Goal: Task Accomplishment & Management: Use online tool/utility

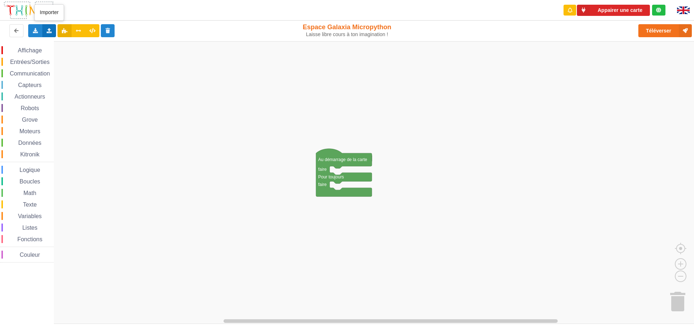
click at [48, 34] on div "Importer un assemblage de blocs Importer du code Python" at bounding box center [49, 30] width 14 height 13
click at [66, 55] on span "Importer du code Python" at bounding box center [89, 57] width 55 height 6
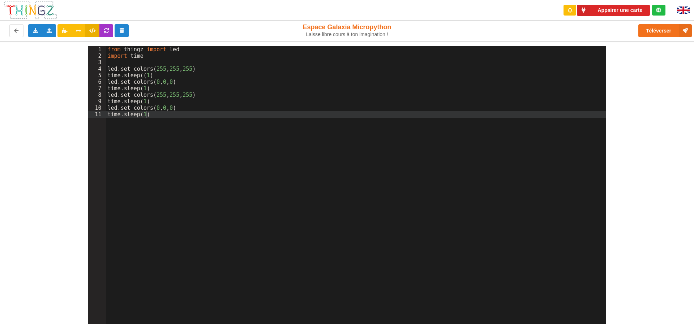
click at [170, 114] on div "from thingz import led import time led . set_colors ( 255 , 255 , 255 ) time . …" at bounding box center [356, 191] width 500 height 291
click at [629, 11] on button "Appairer une carte" at bounding box center [613, 10] width 73 height 11
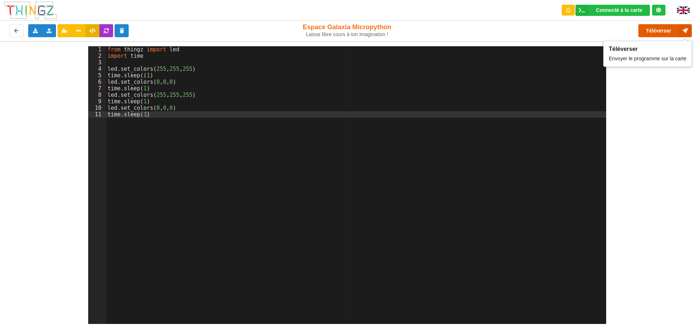
click at [658, 30] on button "Téléverser" at bounding box center [664, 30] width 53 height 13
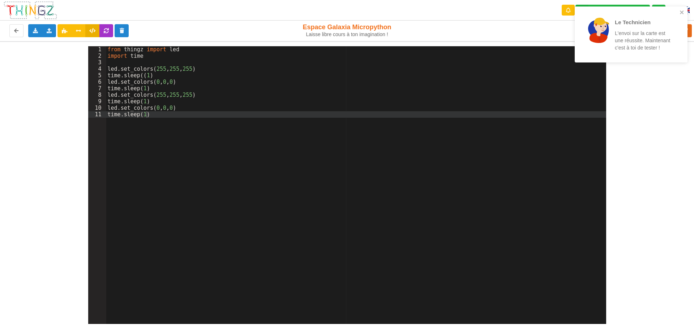
click at [686, 14] on div "Le Technicien L'envoi sur la carte est une réussite. Maintenant c'est à toi de …" at bounding box center [631, 35] width 113 height 56
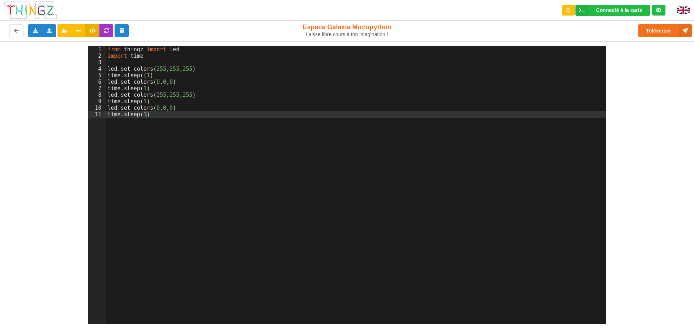
click at [673, 28] on div "Le Technicien L'envoi sur la carte est une réussite. Maintenant c'est à toi de …" at bounding box center [631, 37] width 116 height 64
click at [672, 28] on button "Téléverser" at bounding box center [664, 30] width 53 height 13
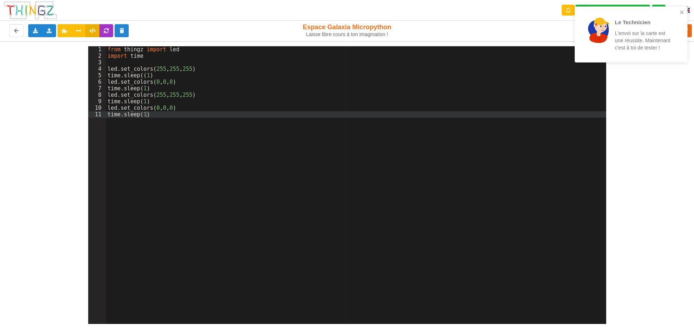
click at [679, 17] on div "Le Technicien L'envoi sur la carte est une réussite. Maintenant c'est à toi de …" at bounding box center [628, 34] width 102 height 50
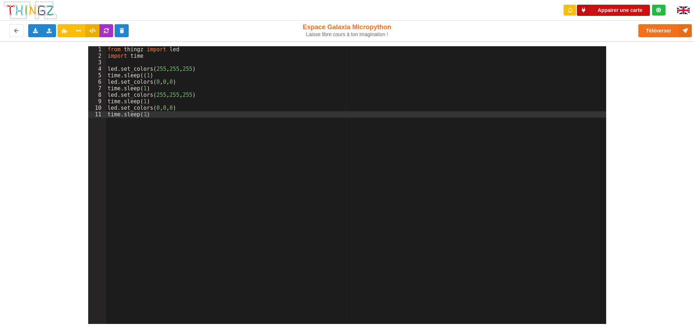
click at [602, 14] on button "Appairer une carte" at bounding box center [613, 10] width 73 height 11
click at [631, 10] on div "Connecté à la carte" at bounding box center [619, 10] width 46 height 5
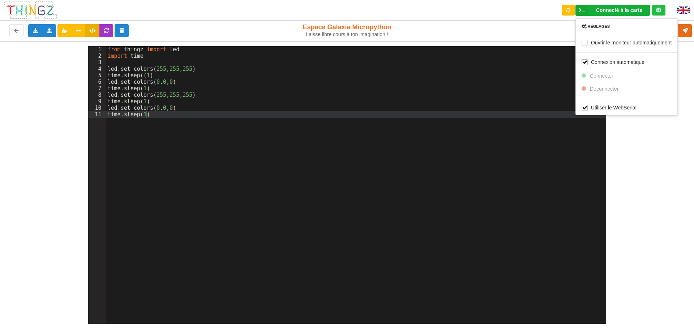
click at [694, 106] on div "1 2 3 4 5 6 7 8 9 10 11 from thingz import led import time led . set_colors ( 2…" at bounding box center [347, 182] width 704 height 283
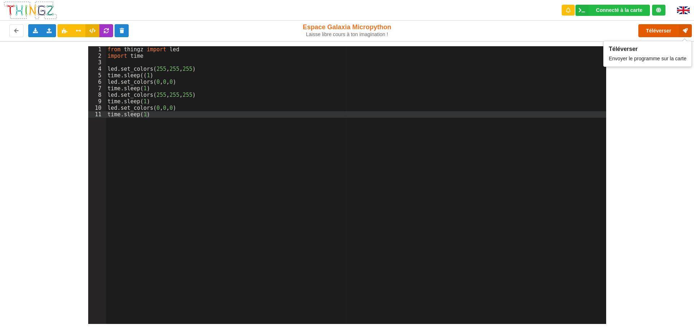
click at [669, 34] on button "Téléverser" at bounding box center [664, 30] width 53 height 13
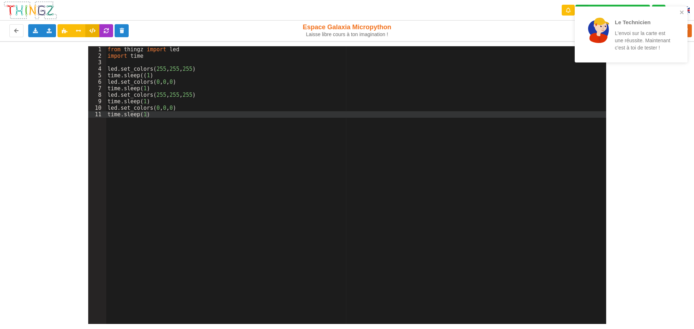
click at [678, 13] on div "Le Technicien L'envoi sur la carte est une réussite. Maintenant c'est à toi de …" at bounding box center [628, 34] width 102 height 50
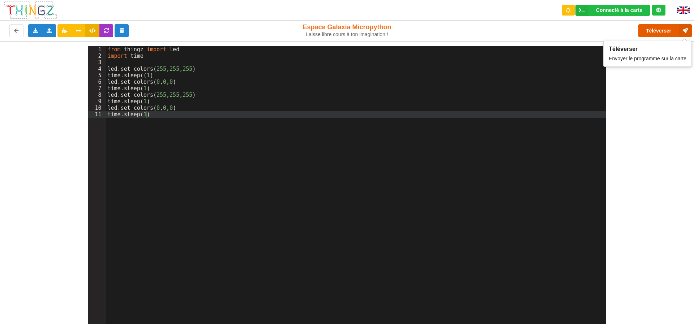
click at [662, 30] on button "Téléverser" at bounding box center [664, 30] width 53 height 13
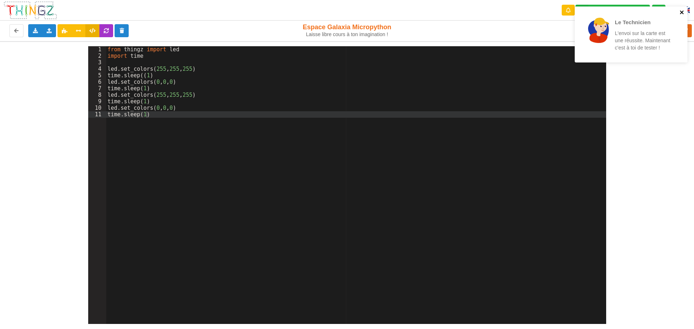
click at [683, 14] on icon "close" at bounding box center [682, 12] width 4 height 4
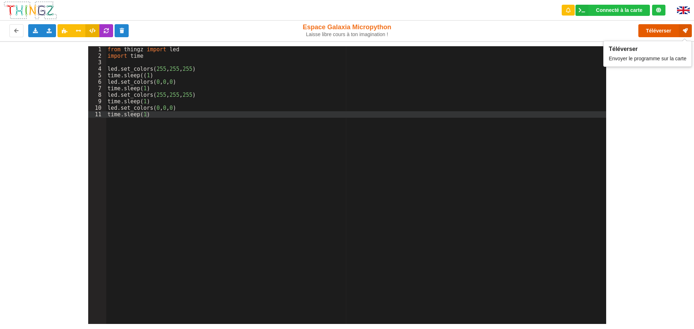
click at [661, 29] on button "Téléverser" at bounding box center [664, 30] width 53 height 13
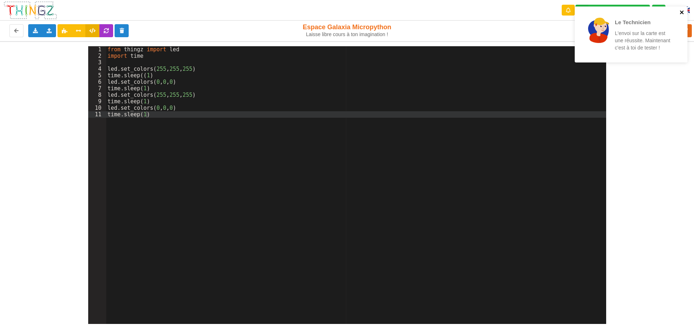
click at [680, 13] on icon "close" at bounding box center [681, 12] width 5 height 6
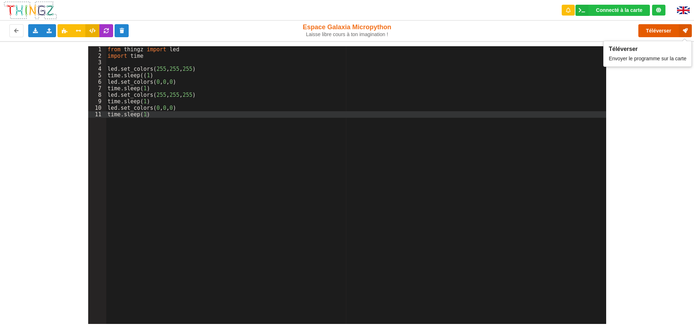
click at [663, 33] on button "Téléverser" at bounding box center [664, 30] width 53 height 13
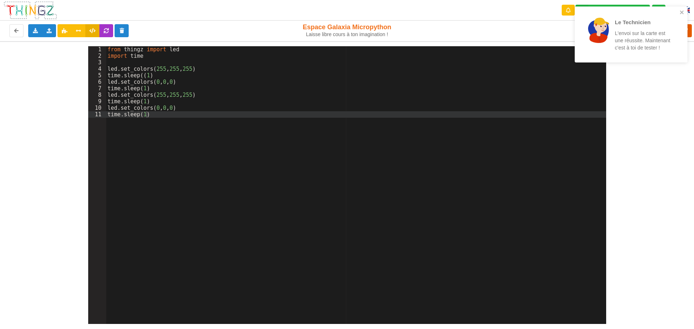
click at [663, 33] on p "L'envoi sur la carte est une réussite. Maintenant c'est à toi de tester !" at bounding box center [643, 41] width 56 height 22
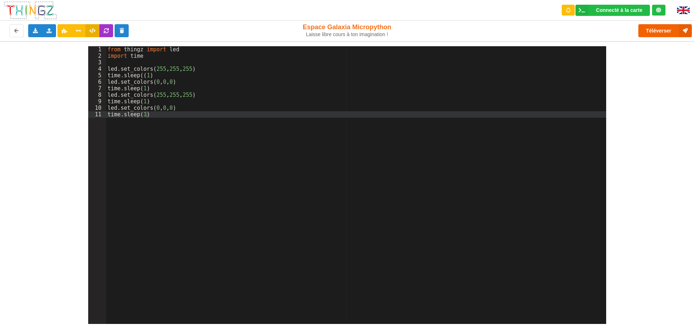
click at [663, 33] on div "Le Technicien L'envoi sur la carte est une réussite. Maintenant c'est à toi de …" at bounding box center [631, 37] width 116 height 64
click at [663, 33] on button "Téléverser" at bounding box center [664, 30] width 53 height 13
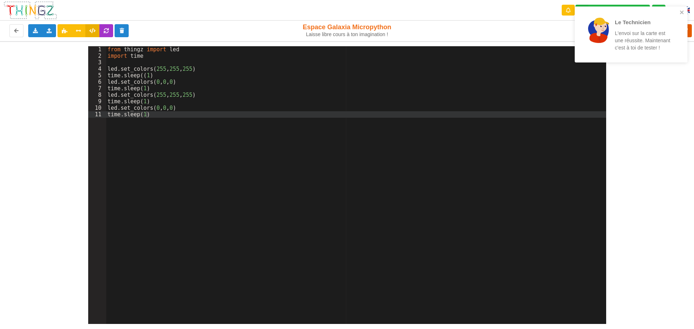
click at [663, 33] on p "L'envoi sur la carte est une réussite. Maintenant c'est à toi de tester !" at bounding box center [643, 41] width 56 height 22
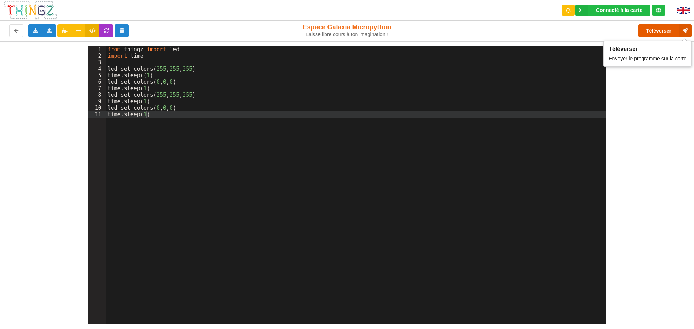
click at [663, 33] on button "Téléverser" at bounding box center [664, 30] width 53 height 13
click at [663, 33] on div "Téléverser" at bounding box center [555, 30] width 284 height 23
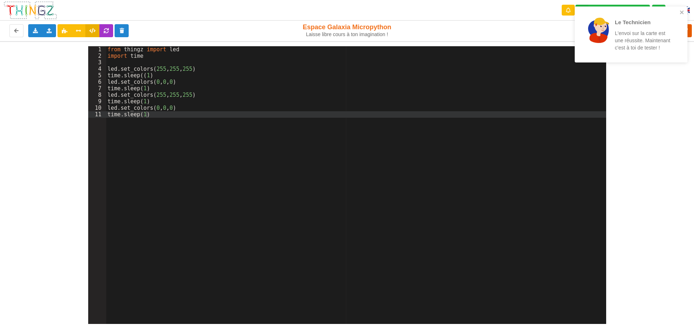
click at [663, 33] on div "Le Technicien L'envoi sur la carte est une réussite. Maintenant c'est à toi de …" at bounding box center [347, 159] width 704 height 329
click at [663, 33] on div "Le Technicien L'envoi sur la carte est une réussite. Maintenant c'est à toi de …" at bounding box center [631, 37] width 116 height 64
click at [663, 33] on p "L'envoi sur la carte est une réussite. Maintenant c'est à toi de tester !" at bounding box center [643, 41] width 56 height 22
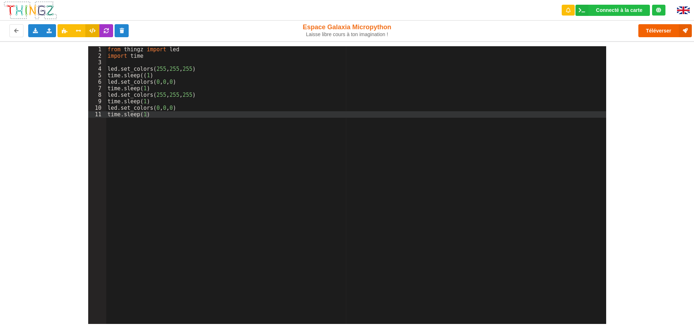
click at [663, 33] on div "Le Technicien L'envoi sur la carte est une réussite. Maintenant c'est à toi de …" at bounding box center [631, 37] width 116 height 64
click at [663, 33] on button "Téléverser" at bounding box center [664, 30] width 53 height 13
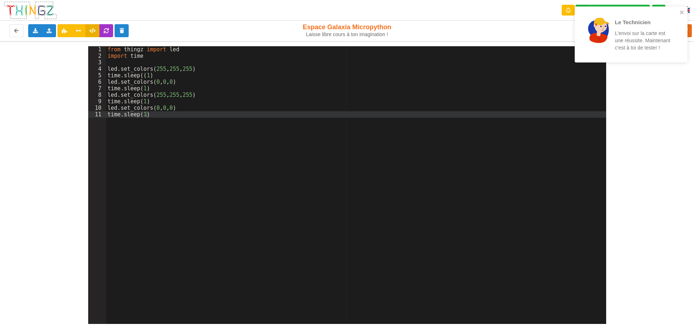
click at [684, 8] on div "Le Technicien L'envoi sur la carte est une réussite. Maintenant c'est à toi de …" at bounding box center [631, 35] width 113 height 56
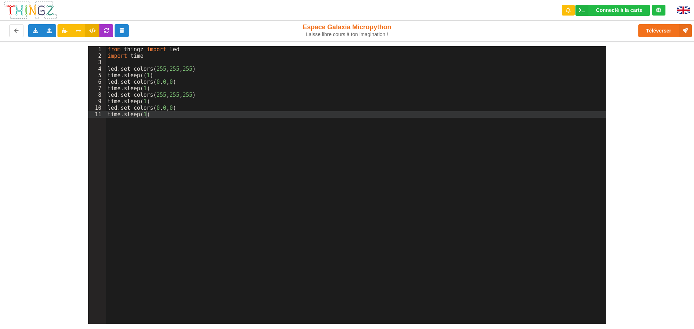
click at [667, 34] on div "Le Technicien L'envoi sur la carte est une réussite. Maintenant c'est à toi de …" at bounding box center [347, 159] width 704 height 329
click at [667, 34] on button "Téléverser" at bounding box center [664, 30] width 53 height 13
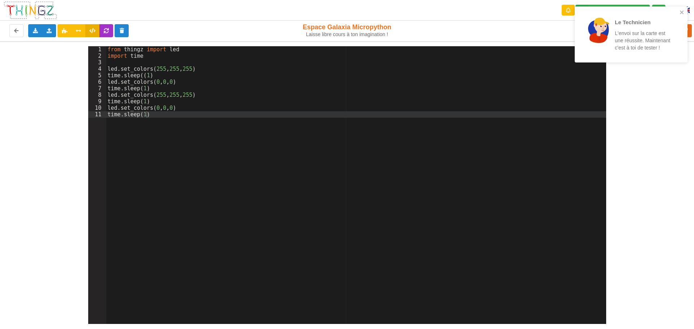
click at [677, 10] on div "Le Technicien L'envoi sur la carte est une réussite. Maintenant c'est à toi de …" at bounding box center [628, 34] width 102 height 50
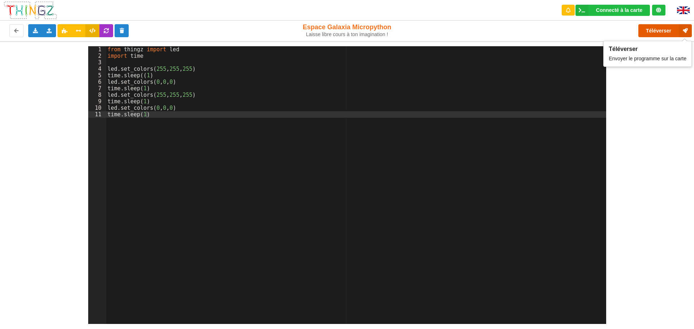
click at [649, 31] on button "Téléverser" at bounding box center [664, 30] width 53 height 13
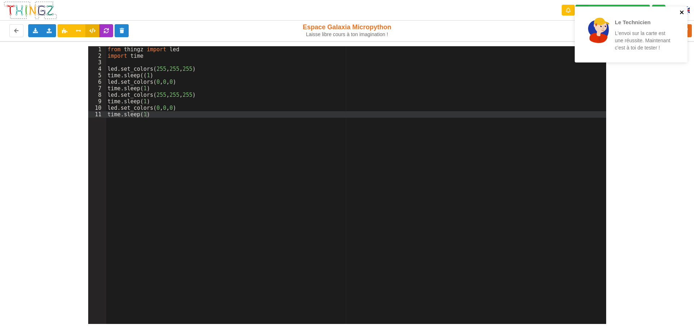
click at [680, 11] on icon "close" at bounding box center [681, 12] width 5 height 6
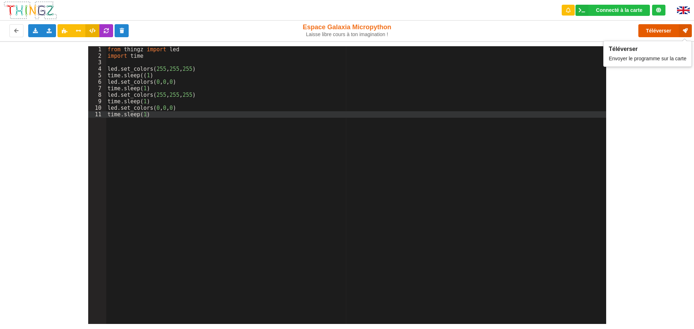
click at [666, 27] on button "Téléverser" at bounding box center [664, 30] width 53 height 13
click at [667, 27] on button "Téléverser" at bounding box center [664, 30] width 53 height 13
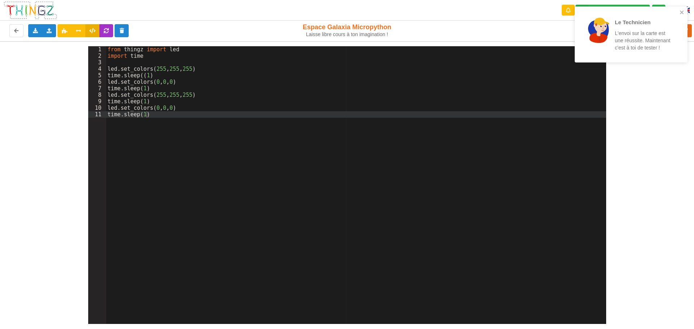
click at [667, 27] on div "Le Technicien L'envoi sur la carte est une réussite. Maintenant c'est à toi de …" at bounding box center [643, 35] width 56 height 34
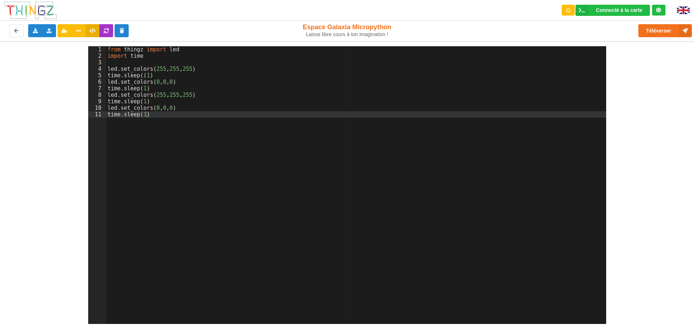
click at [661, 27] on div "Le Technicien L'envoi sur la carte est une réussite. Maintenant c'est à toi de …" at bounding box center [631, 37] width 116 height 64
click at [661, 28] on button "Téléverser" at bounding box center [664, 30] width 53 height 13
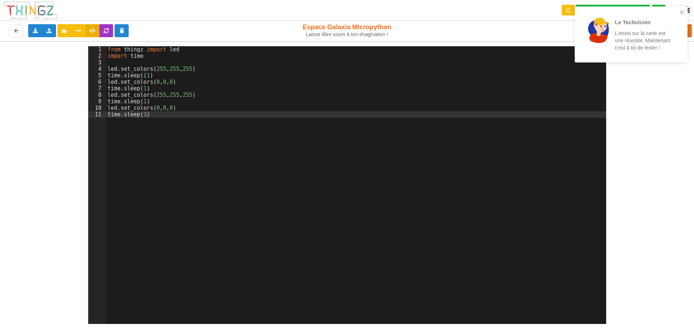
click at [661, 29] on div "Le Technicien L'envoi sur la carte est une réussite. Maintenant c'est à toi de …" at bounding box center [643, 35] width 56 height 34
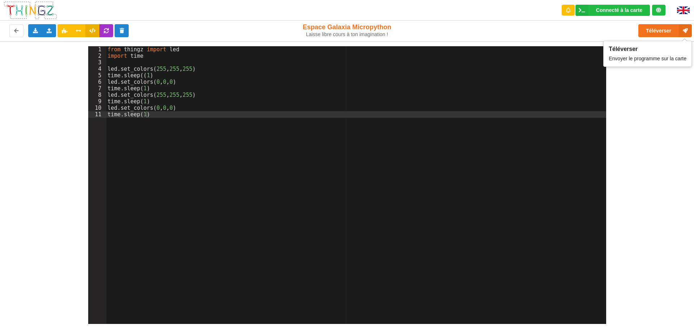
click at [661, 29] on div "Le Technicien L'envoi sur la carte est une réussite. Maintenant c'est à toi de …" at bounding box center [347, 159] width 704 height 329
click at [661, 29] on button "Téléverser" at bounding box center [664, 30] width 53 height 13
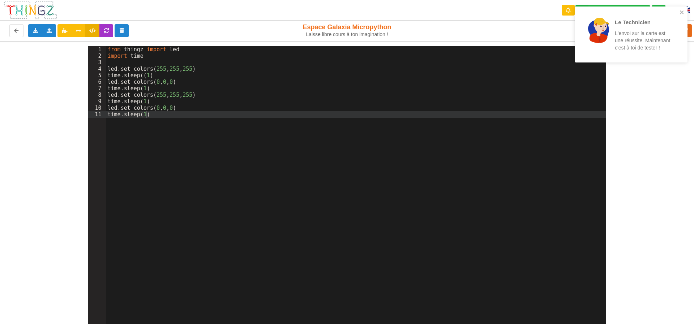
click at [660, 30] on p "L'envoi sur la carte est une réussite. Maintenant c'est à toi de tester !" at bounding box center [643, 41] width 56 height 22
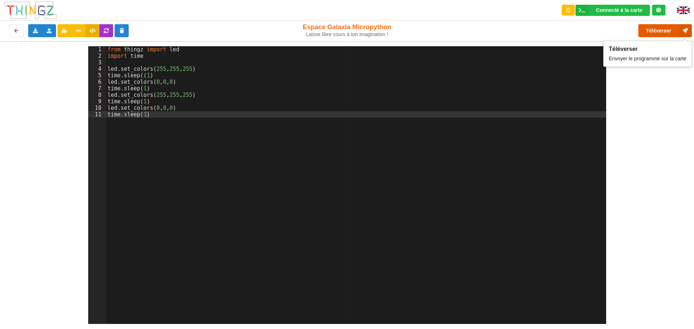
click at [658, 32] on button "Téléverser" at bounding box center [664, 30] width 53 height 13
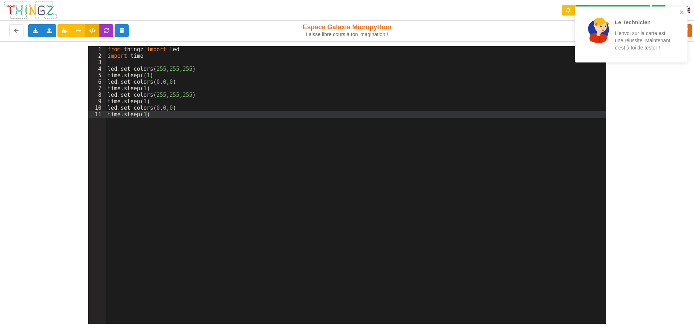
click at [666, 19] on p "Le Technicien" at bounding box center [643, 22] width 56 height 8
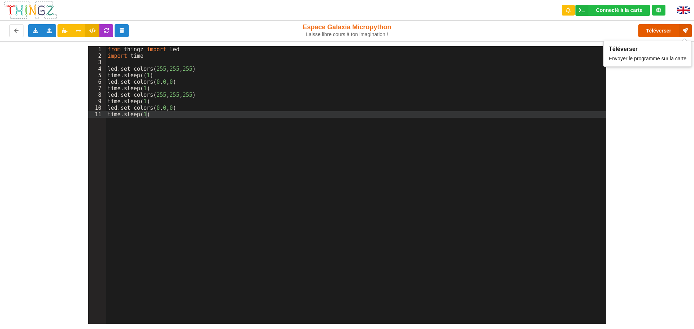
click at [661, 26] on button "Téléverser" at bounding box center [664, 30] width 53 height 13
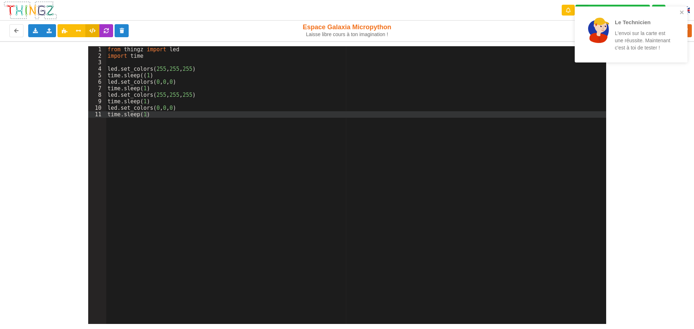
click at [661, 26] on div "Le Technicien L'envoi sur la carte est une réussite. Maintenant c'est à toi de …" at bounding box center [643, 35] width 56 height 34
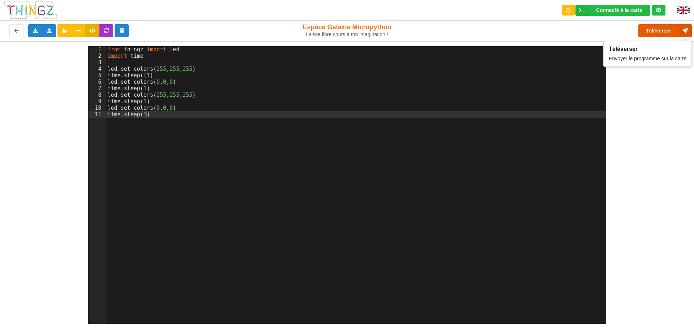
click at [661, 26] on button "Téléverser" at bounding box center [664, 30] width 53 height 13
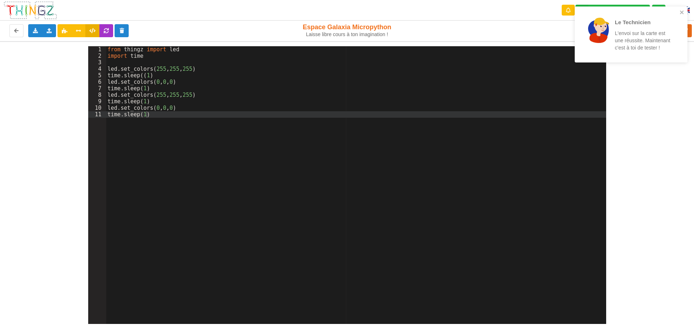
click at [646, 33] on p "L'envoi sur la carte est une réussite. Maintenant c'est à toi de tester !" at bounding box center [643, 41] width 56 height 22
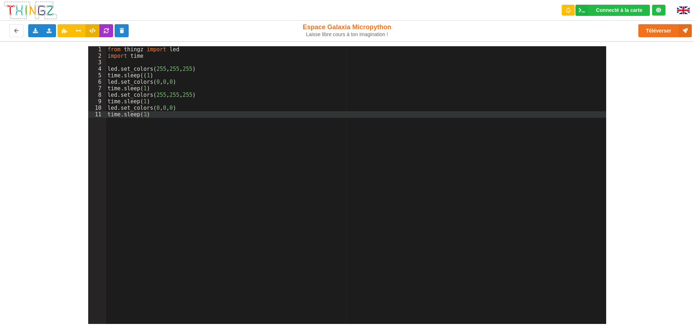
click at [154, 116] on div "from thingz import led import time led . set_colors ( 255 , 255 , 255 ) time . …" at bounding box center [356, 191] width 500 height 291
click at [683, 8] on img at bounding box center [683, 11] width 13 height 8
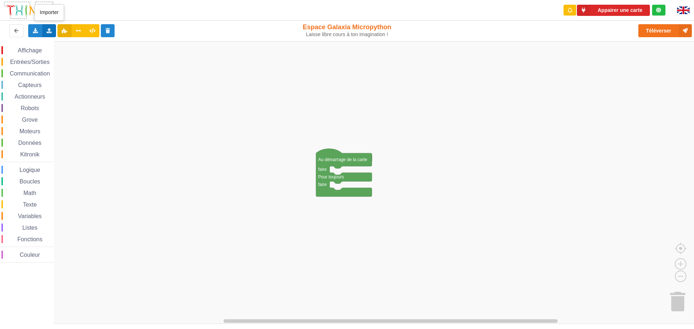
click at [48, 33] on icon at bounding box center [49, 30] width 6 height 4
click at [62, 56] on div "Importer du code Python" at bounding box center [95, 57] width 96 height 13
click at [49, 24] on div "Exporter l'assemblage de blocs Exporter l'assemblage de blocs au format Python …" at bounding box center [139, 30] width 284 height 23
click at [50, 26] on div "Importer un assemblage de blocs Importer du code Python" at bounding box center [49, 30] width 14 height 13
click at [62, 53] on div "Importer du code Python" at bounding box center [95, 57] width 96 height 13
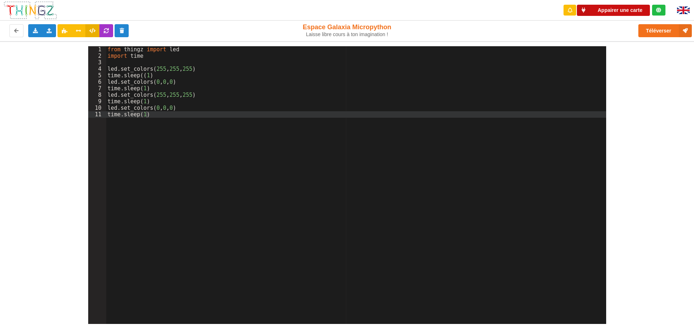
click at [607, 9] on button "Appairer une carte" at bounding box center [613, 10] width 73 height 11
click at [614, 13] on button "Appairer une carte" at bounding box center [613, 10] width 73 height 11
click at [596, 9] on button "Appairer une carte" at bounding box center [613, 10] width 73 height 11
click at [618, 11] on button "Appairer une carte" at bounding box center [613, 10] width 73 height 11
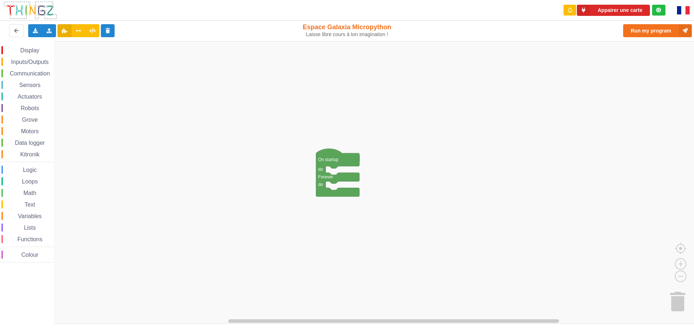
click at [683, 8] on img at bounding box center [683, 10] width 13 height 8
click at [52, 36] on div "Importer un assemblage de blocs Importer du code Python" at bounding box center [49, 30] width 14 height 13
click at [69, 68] on rect "Espace de travail de Blocky" at bounding box center [349, 182] width 699 height 283
click at [48, 30] on icon at bounding box center [49, 30] width 6 height 4
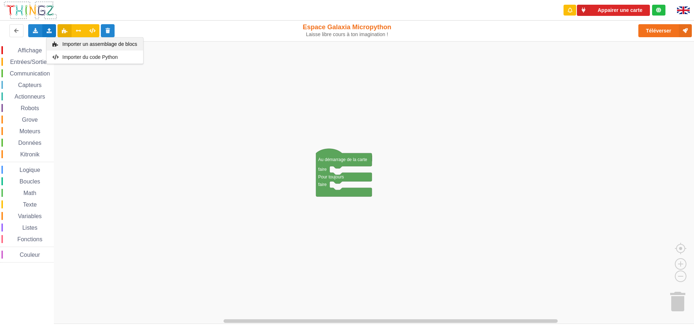
click at [56, 47] on div "Importer un assemblage de blocs" at bounding box center [95, 44] width 96 height 13
click at [46, 30] on icon at bounding box center [49, 30] width 6 height 4
click at [67, 57] on span "Importer du code Python" at bounding box center [89, 57] width 55 height 6
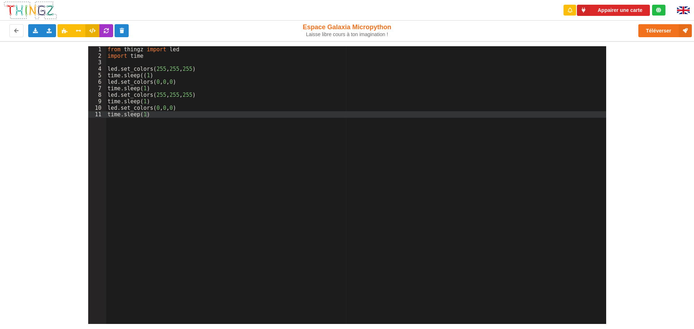
click at [624, 3] on div "Appairer une carte" at bounding box center [614, 10] width 114 height 21
click at [619, 14] on button "Appairer une carte" at bounding box center [613, 10] width 73 height 11
click at [45, 23] on div "Exporter l'assemblage de blocs Exporter le code Python Importer un assemblage d…" at bounding box center [139, 30] width 284 height 23
click at [46, 28] on div "Importer un assemblage de blocs Importer du code Python" at bounding box center [49, 30] width 14 height 13
click at [60, 56] on div "Importer du code Python" at bounding box center [95, 57] width 96 height 13
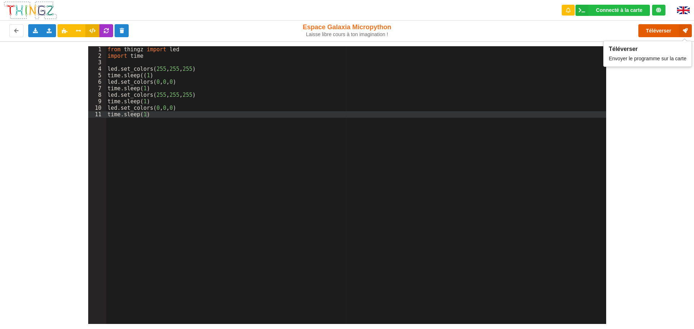
click at [660, 25] on button "Téléverser" at bounding box center [664, 30] width 53 height 13
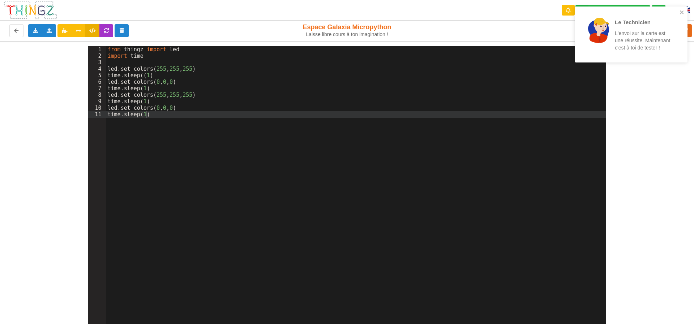
click at [655, 28] on div "Le Technicien L'envoi sur la carte est une réussite. Maintenant c'est à toi de …" at bounding box center [643, 35] width 56 height 34
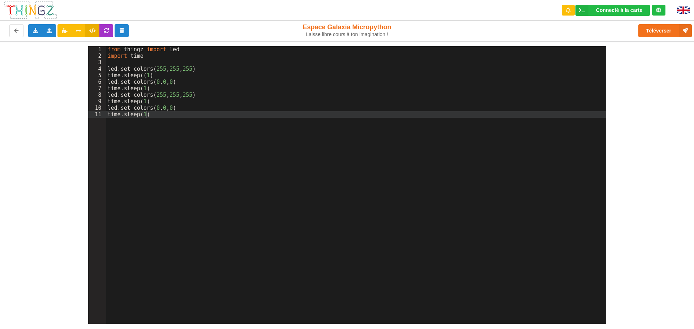
click at [169, 117] on div "from thingz import led import time led . set_colors ( 255 , 255 , 255 ) time . …" at bounding box center [356, 191] width 500 height 291
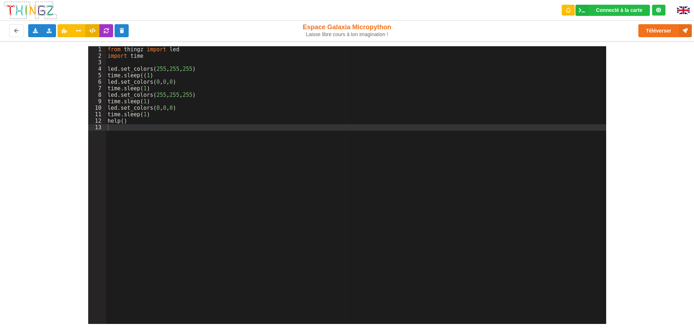
click at [651, 24] on div "Téléverser" at bounding box center [555, 30] width 284 height 23
click at [651, 25] on button "Téléverser" at bounding box center [664, 30] width 53 height 13
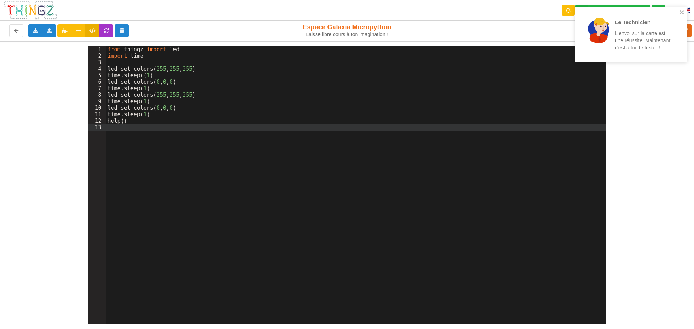
click at [650, 17] on div "Le Technicien L'envoi sur la carte est une réussite. Maintenant c'est à toi de …" at bounding box center [628, 35] width 93 height 42
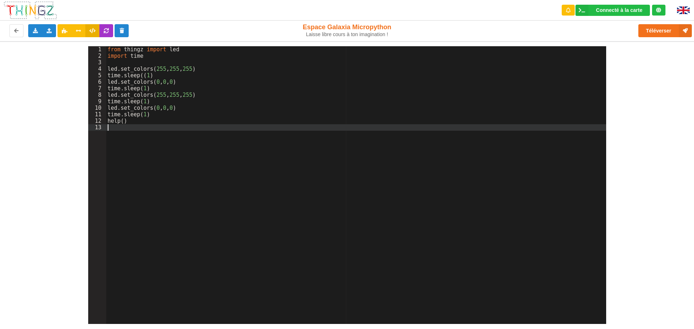
click at [145, 135] on div "from thingz import led import time led . set_colors ( 255 , 255 , 255 ) time . …" at bounding box center [356, 191] width 500 height 291
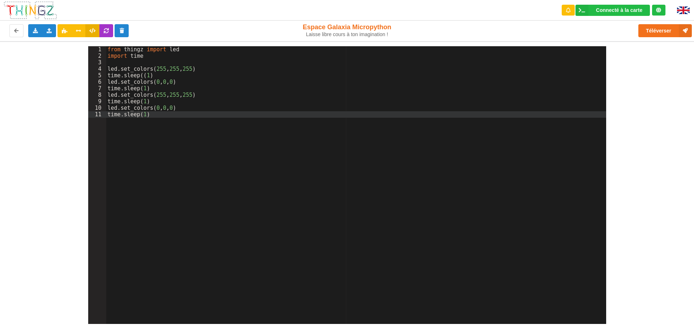
click at [402, 226] on div "from thingz import led import time led . set_colors ( 255 , 255 , 255 ) time . …" at bounding box center [356, 191] width 500 height 291
click at [682, 244] on div "1 2 3 4 5 6 7 8 9 10 11 from thingz import led import time led . set_colors ( 2…" at bounding box center [347, 182] width 704 height 283
click at [687, 33] on icon at bounding box center [685, 30] width 13 height 13
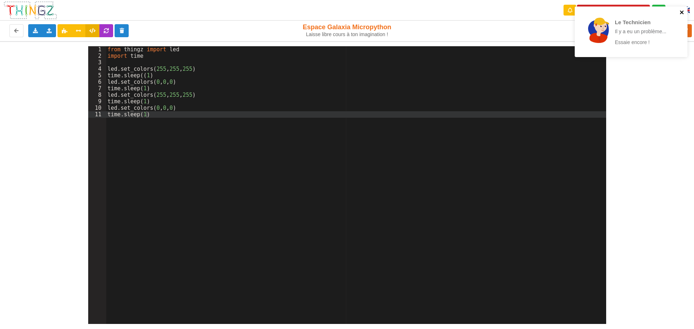
click at [682, 12] on icon "close" at bounding box center [682, 12] width 4 height 4
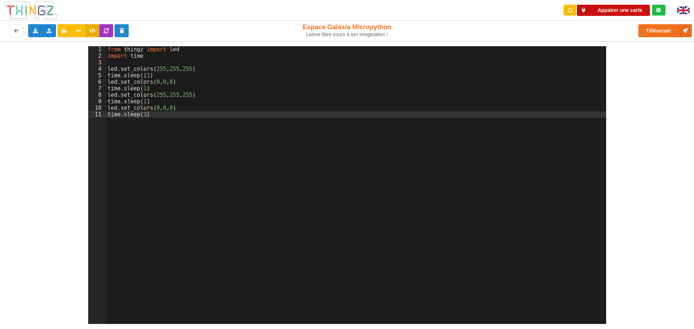
click at [616, 7] on button "Appairer une carte" at bounding box center [613, 10] width 73 height 11
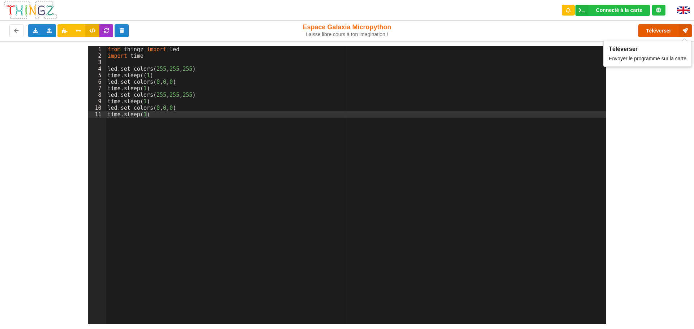
click at [682, 31] on icon at bounding box center [685, 30] width 13 height 13
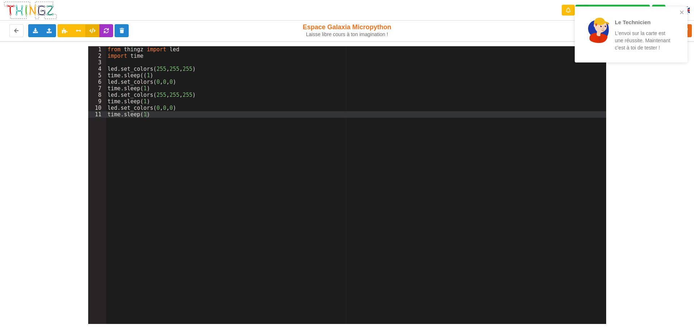
click at [683, 24] on div "Le Technicien L'envoi sur la carte est une réussite. Maintenant c'est à toi de …" at bounding box center [631, 35] width 113 height 56
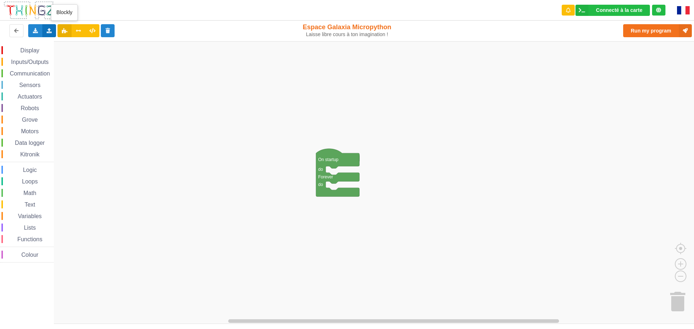
click at [52, 30] on icon at bounding box center [49, 30] width 6 height 4
click at [58, 46] on icon at bounding box center [55, 44] width 6 height 5
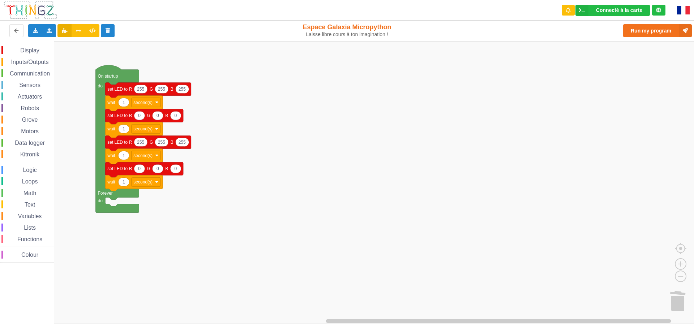
click at [686, 13] on img at bounding box center [683, 10] width 13 height 8
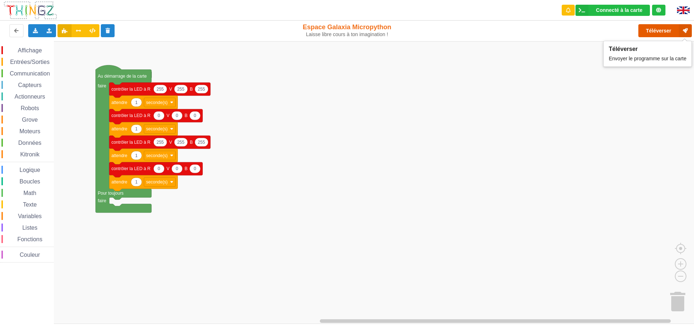
click at [648, 32] on button "Téléverser" at bounding box center [664, 30] width 53 height 13
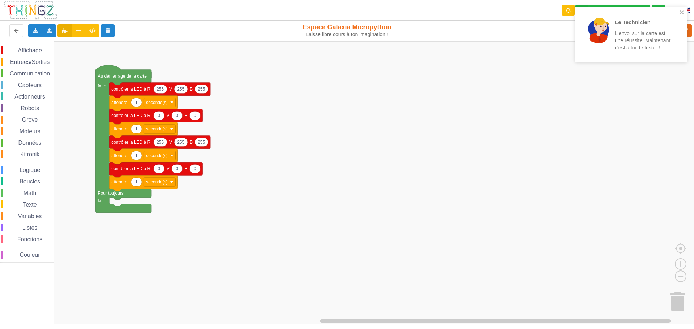
click at [658, 18] on div "Le Technicien" at bounding box center [643, 22] width 56 height 8
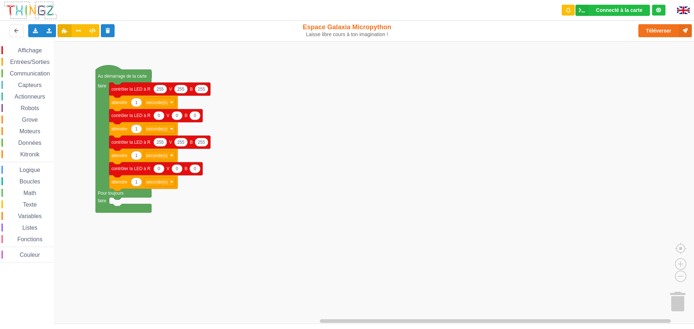
click at [657, 23] on div "Téléverser" at bounding box center [555, 30] width 284 height 23
click at [655, 25] on button "Téléverser" at bounding box center [664, 30] width 53 height 13
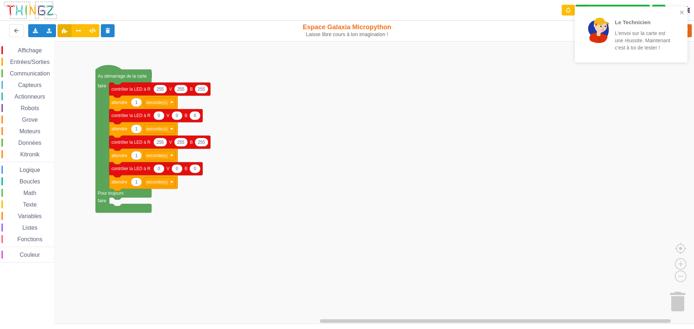
click at [675, 31] on div "Le Technicien L'envoi sur la carte est une réussite. Maintenant c'est à toi de …" at bounding box center [628, 35] width 93 height 42
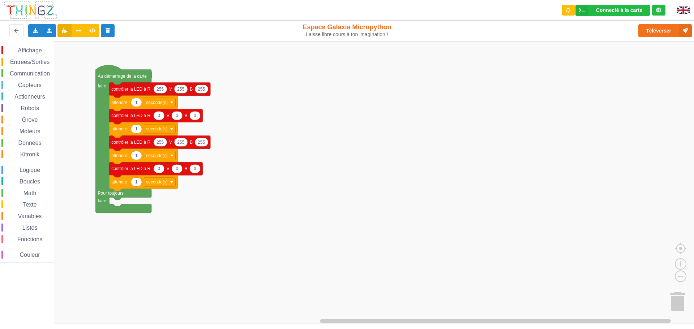
click at [618, 16] on div "Le Technicien L'envoi sur la carte est une réussite. Maintenant c'est à toi de …" at bounding box center [631, 37] width 116 height 64
click at [617, 12] on div "Le Technicien L'envoi sur la carte est une réussite. Maintenant c'est à toi de …" at bounding box center [631, 37] width 116 height 64
click at [619, 11] on div "Connecté à la carte" at bounding box center [619, 10] width 46 height 5
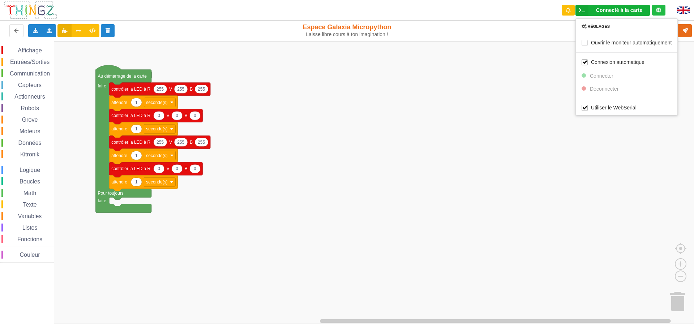
click at [605, 88] on div "Réglages Ouvrir le moniteur automatiquement Connexion automatique Connecter Déc…" at bounding box center [626, 66] width 102 height 97
click at [620, 14] on div "Connecté à la carte Réglages Ouvrir le moniteur automatiquement Connexion autom…" at bounding box center [612, 10] width 74 height 11
click at [510, 78] on rect "Espace de travail de Blocky" at bounding box center [349, 182] width 699 height 283
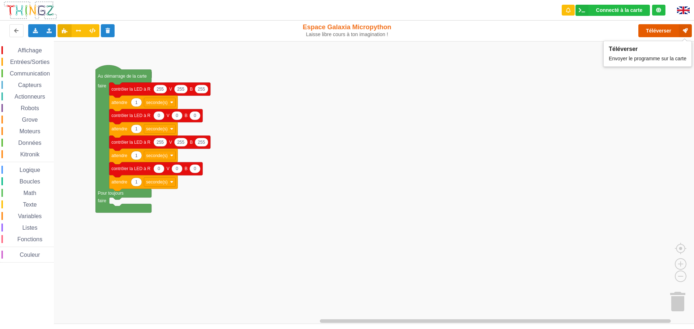
click at [668, 24] on button "Téléverser" at bounding box center [664, 30] width 53 height 13
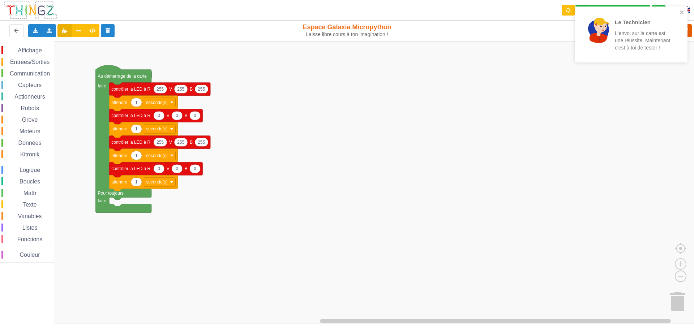
click at [668, 24] on p "Le Technicien" at bounding box center [643, 22] width 56 height 8
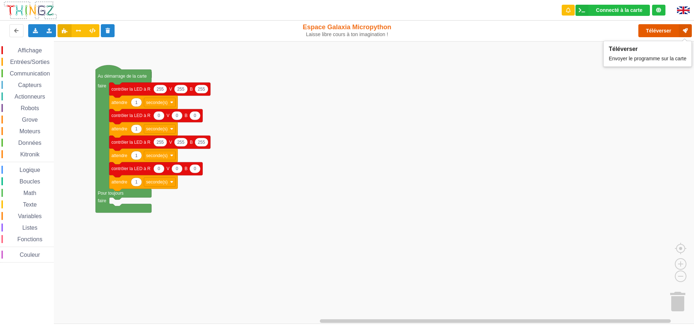
click at [645, 32] on button "Téléverser" at bounding box center [664, 30] width 53 height 13
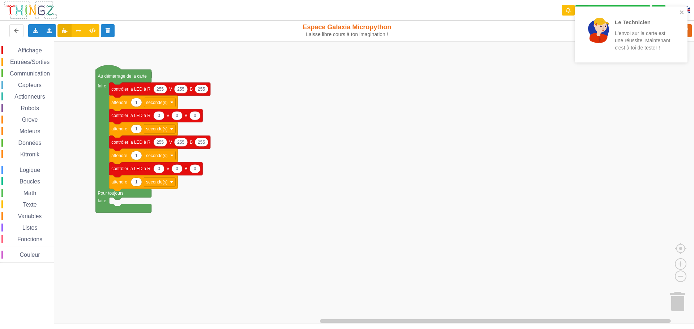
click at [641, 22] on p "Le Technicien" at bounding box center [643, 22] width 56 height 8
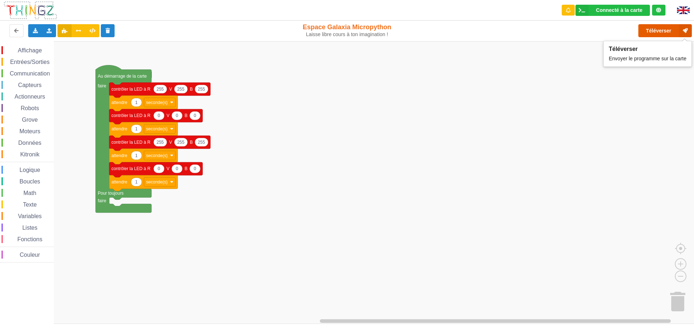
click at [649, 32] on button "Téléverser" at bounding box center [664, 30] width 53 height 13
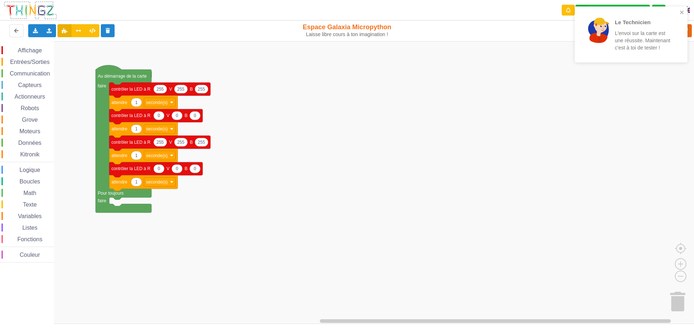
click at [694, 186] on rect "Espace de travail de Blocky" at bounding box center [696, 179] width 5 height 277
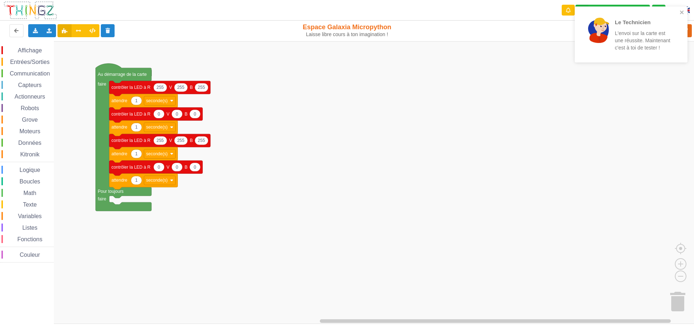
click at [670, 47] on p "L'envoi sur la carte est une réussite. Maintenant c'est à toi de tester !" at bounding box center [643, 41] width 56 height 22
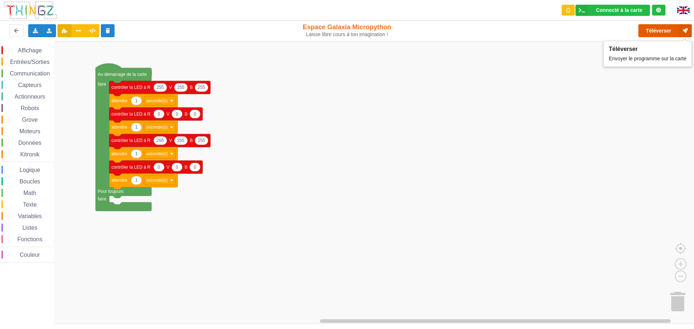
click at [663, 37] on button "Téléverser" at bounding box center [664, 30] width 53 height 13
